Goal: Information Seeking & Learning: Learn about a topic

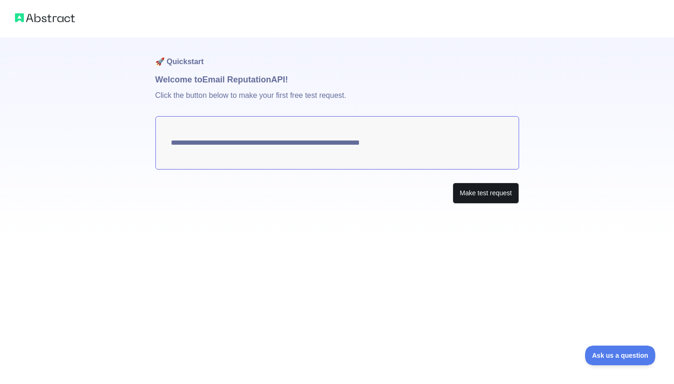
click at [472, 192] on button "Make test request" at bounding box center [486, 193] width 66 height 21
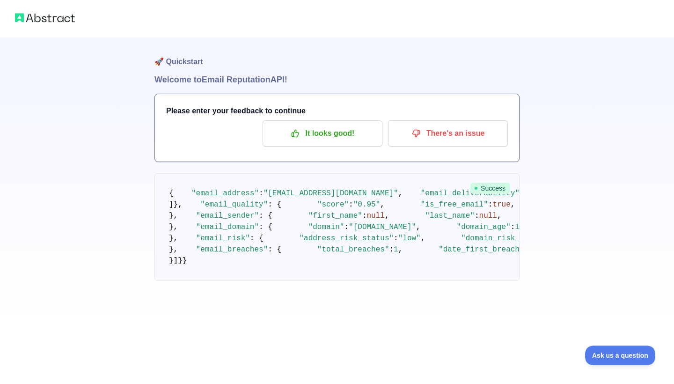
scroll to position [581, 0]
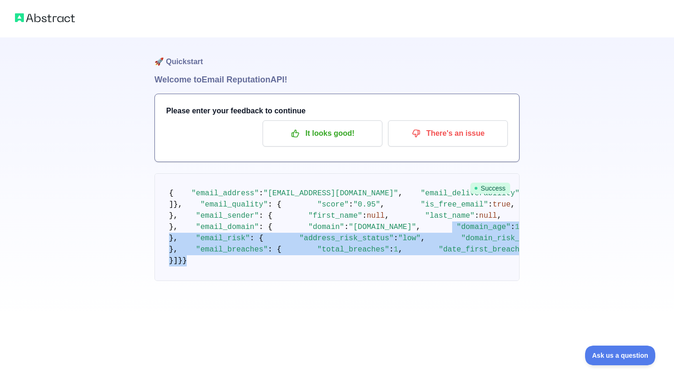
drag, startPoint x: 158, startPoint y: 336, endPoint x: 201, endPoint y: 43, distance: 296.7
click at [201, 173] on pre "{ "email_address" : "hqbarnie@gmail.com" , "email_deliverability" : { "status" …" at bounding box center [336, 227] width 365 height 108
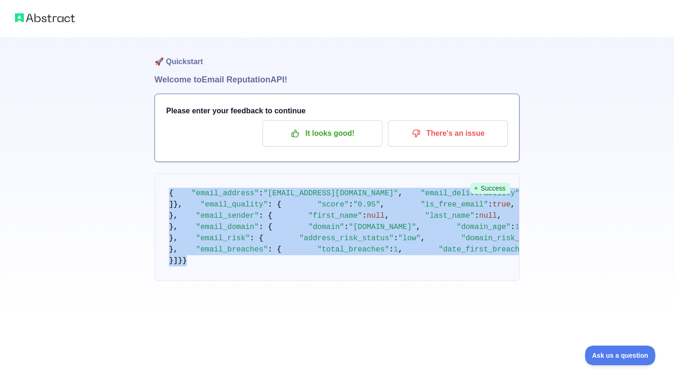
drag, startPoint x: 164, startPoint y: 95, endPoint x: 389, endPoint y: 339, distance: 331.0
click at [389, 281] on pre "{ "email_address" : "hqbarnie@gmail.com" , "email_deliverability" : { "status" …" at bounding box center [336, 227] width 365 height 108
copy code "{ "email_address" : "hqbarnie@gmail.com" , "email_deliverability" : { "status" …"
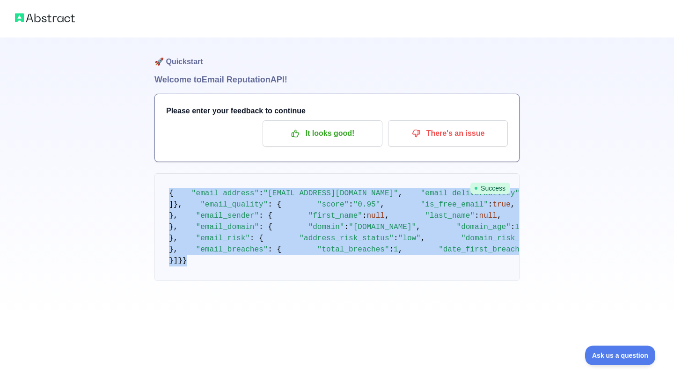
scroll to position [581, 0]
drag, startPoint x: 167, startPoint y: 190, endPoint x: 330, endPoint y: 322, distance: 210.3
click at [330, 281] on pre "{ "email_address" : "hqbarnie@gmail.com" , "email_deliverability" : { "status" …" at bounding box center [336, 227] width 365 height 108
copy code "{ "email_address" : "hqbarnie@gmail.com" , "email_deliverability" : { "status" …"
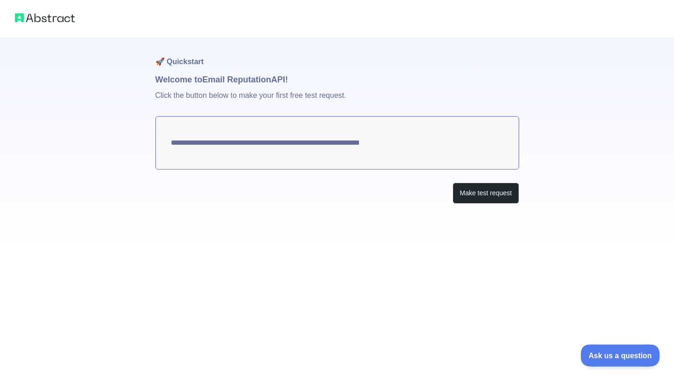
click at [617, 352] on span "Ask us a question" at bounding box center [615, 354] width 70 height 7
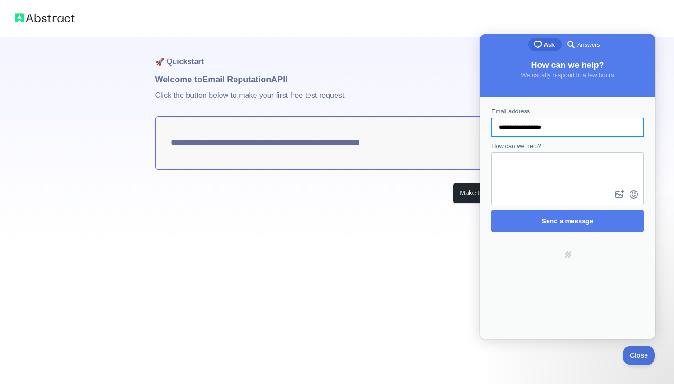
type input "**********"
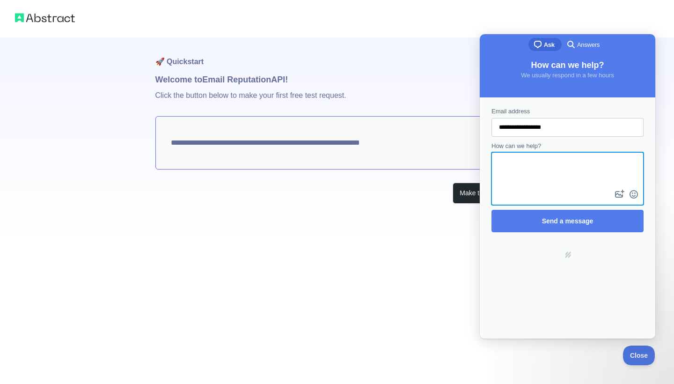
click at [562, 174] on textarea "How can we help?" at bounding box center [567, 170] width 150 height 35
type textarea "**********"
click at [585, 223] on span "Send a message" at bounding box center [567, 220] width 51 height 7
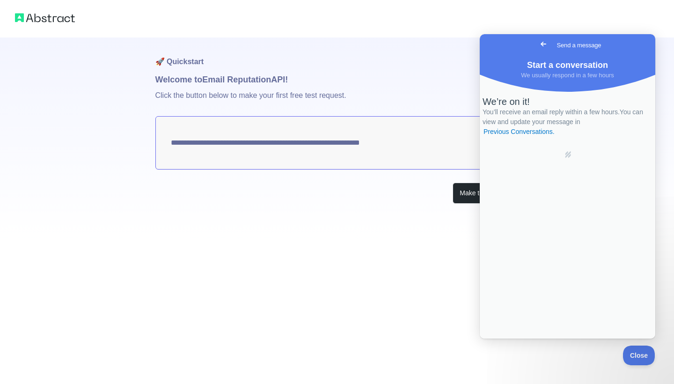
click at [538, 49] on span "Go back" at bounding box center [543, 43] width 11 height 11
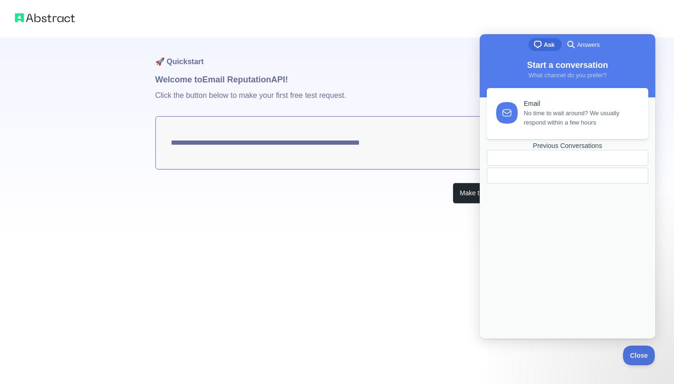
click at [583, 46] on span "Answers" at bounding box center [588, 44] width 22 height 9
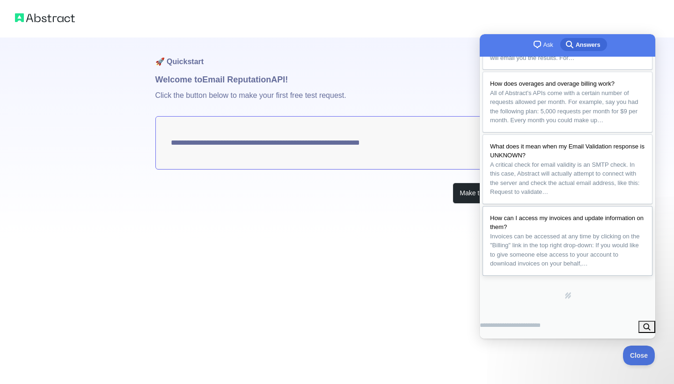
scroll to position [215, 0]
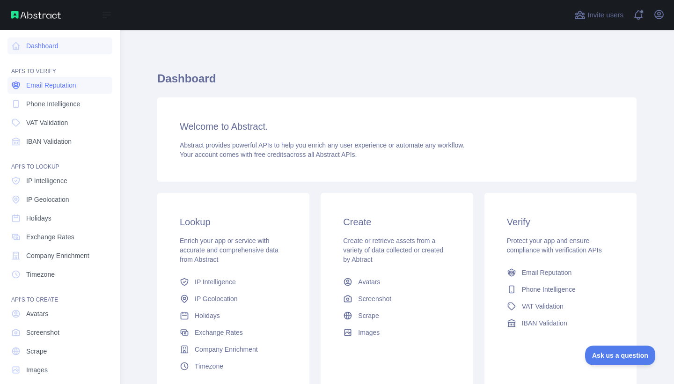
click at [83, 87] on link "Email Reputation" at bounding box center [59, 85] width 105 height 17
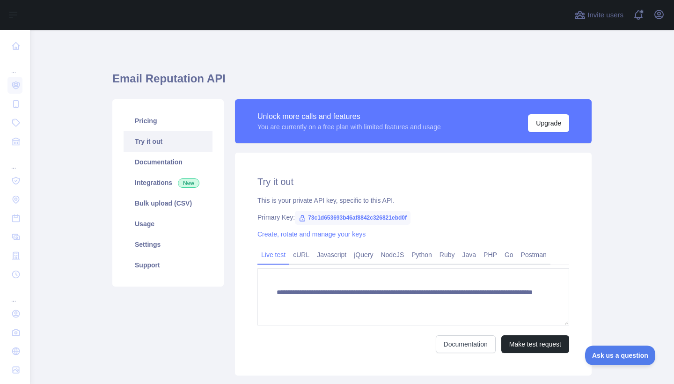
click at [368, 219] on span "73c1d653693b46af8842c326821ebd0f" at bounding box center [353, 218] width 116 height 14
drag, startPoint x: 423, startPoint y: 217, endPoint x: 308, endPoint y: 222, distance: 114.8
click at [308, 222] on span "73c1d653693b46af8842c326821ebd0f" at bounding box center [353, 218] width 116 height 14
copy div "73c1d653693b46af8842c326821ebd0f"
